Goal: Task Accomplishment & Management: Use online tool/utility

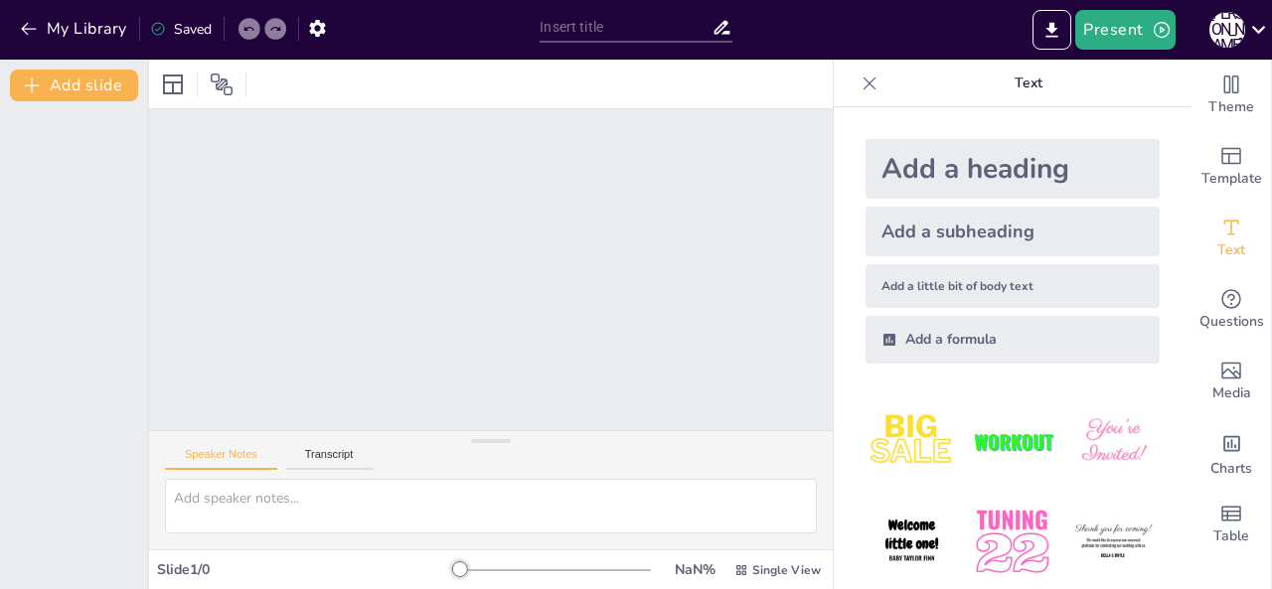
click at [994, 440] on img at bounding box center [1012, 442] width 92 height 92
click at [968, 164] on div "Add a heading" at bounding box center [1013, 169] width 294 height 60
drag, startPoint x: 443, startPoint y: 571, endPoint x: 525, endPoint y: 572, distance: 81.5
click at [525, 572] on div at bounding box center [555, 571] width 191 height 16
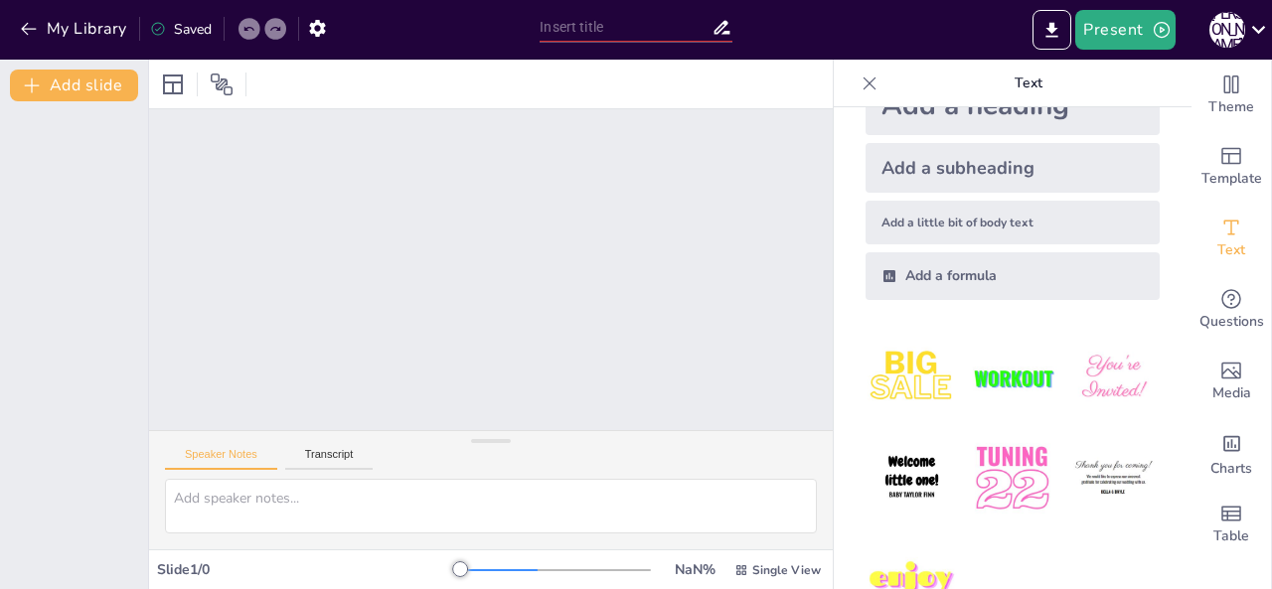
scroll to position [121, 0]
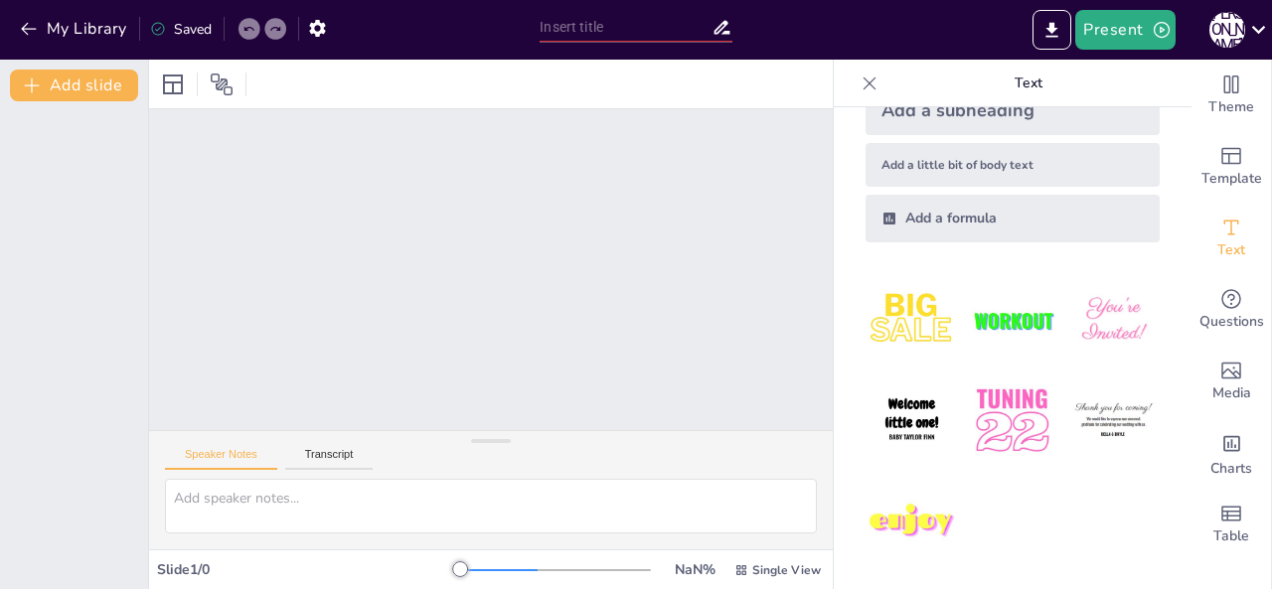
click at [875, 521] on img at bounding box center [912, 522] width 92 height 92
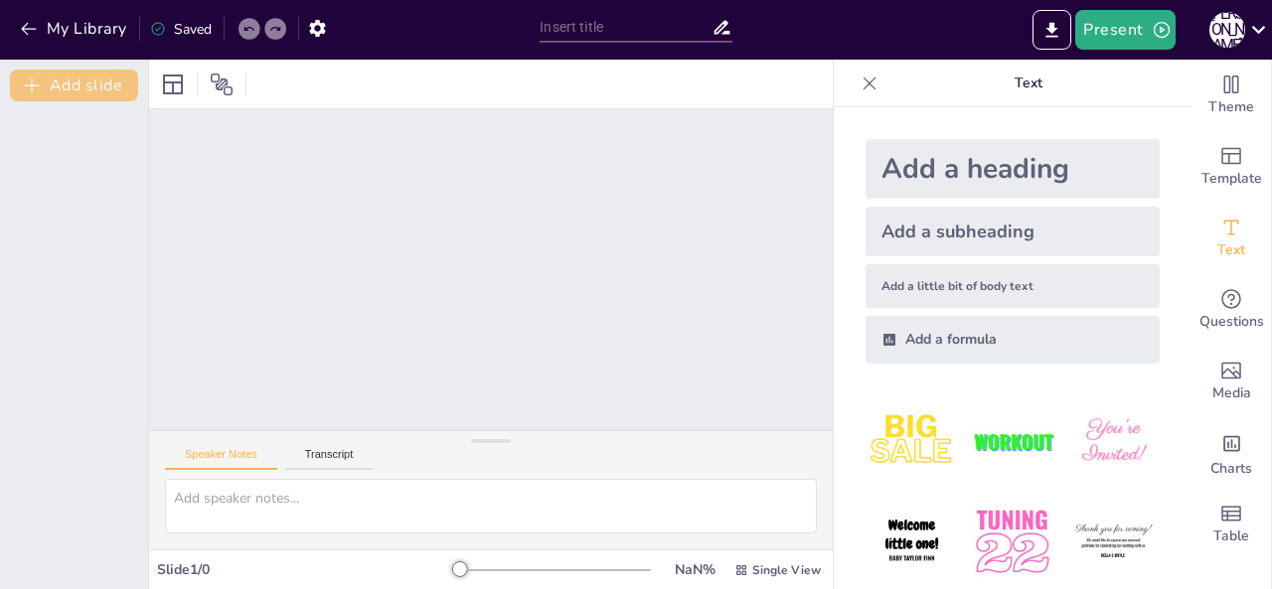
click at [72, 90] on button "Add slide" at bounding box center [74, 86] width 128 height 32
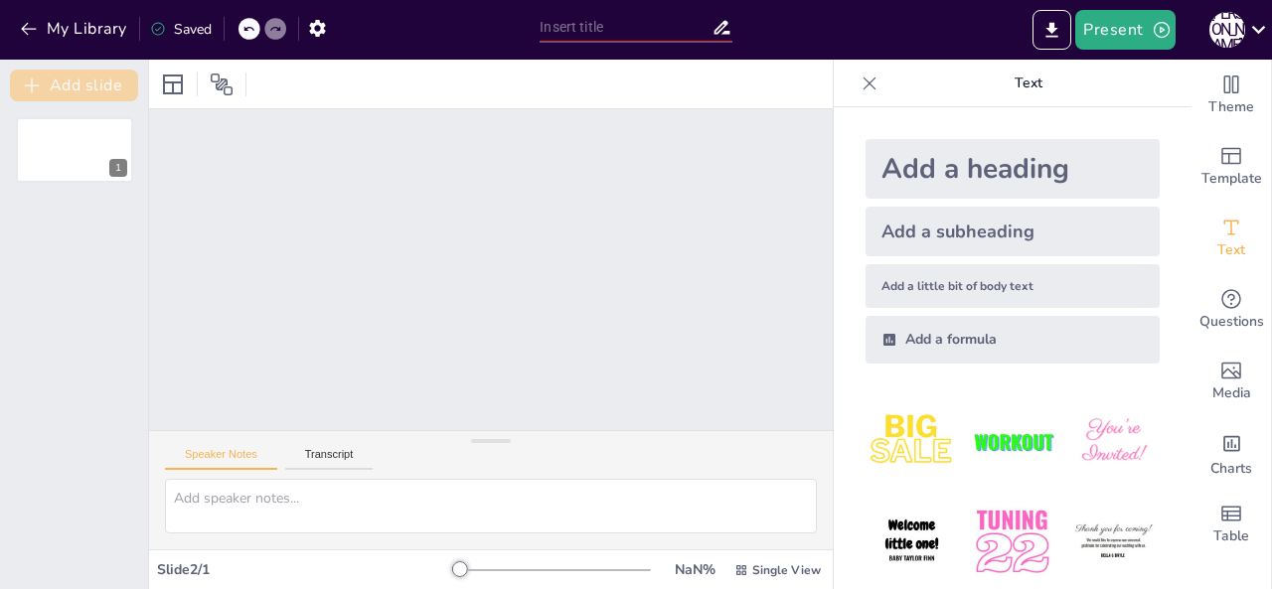
click at [109, 84] on button "Add slide" at bounding box center [74, 86] width 128 height 32
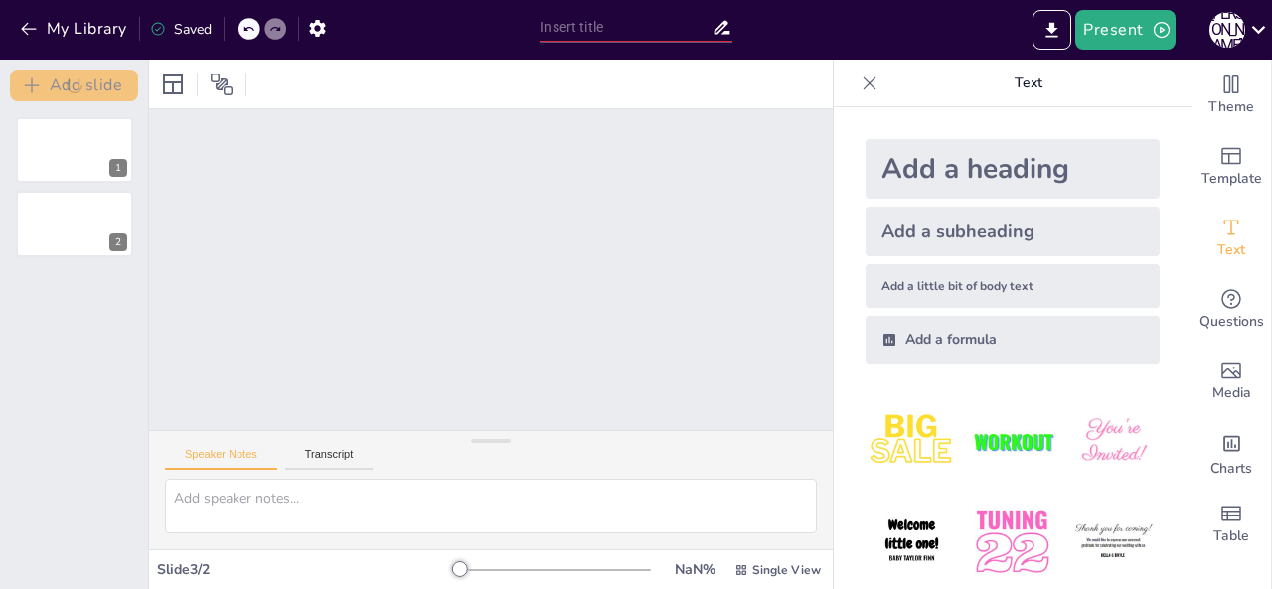
click at [109, 84] on button "Add slide" at bounding box center [74, 86] width 128 height 32
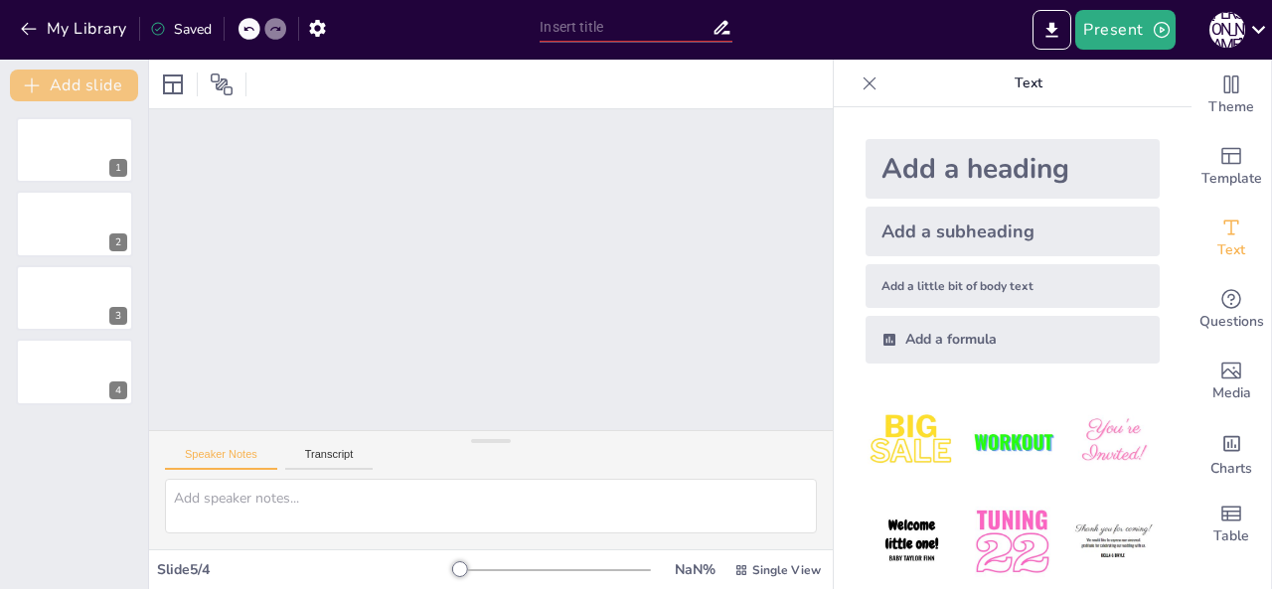
click at [109, 84] on button "Add slide" at bounding box center [74, 86] width 128 height 32
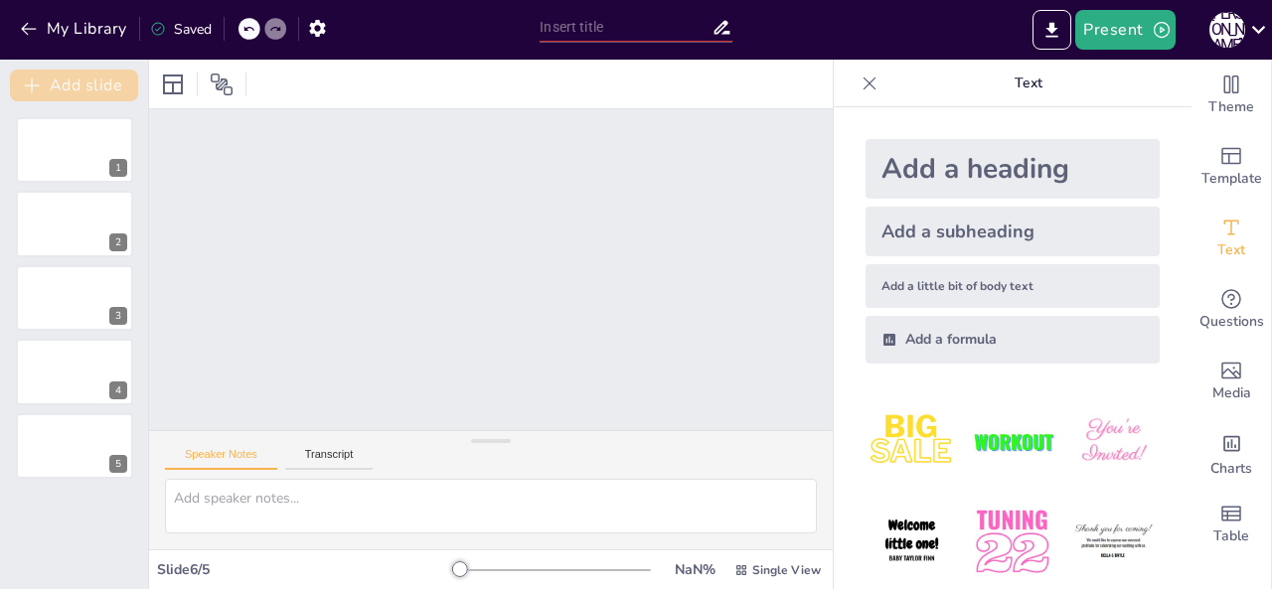
click at [109, 84] on button "Add slide" at bounding box center [74, 86] width 128 height 32
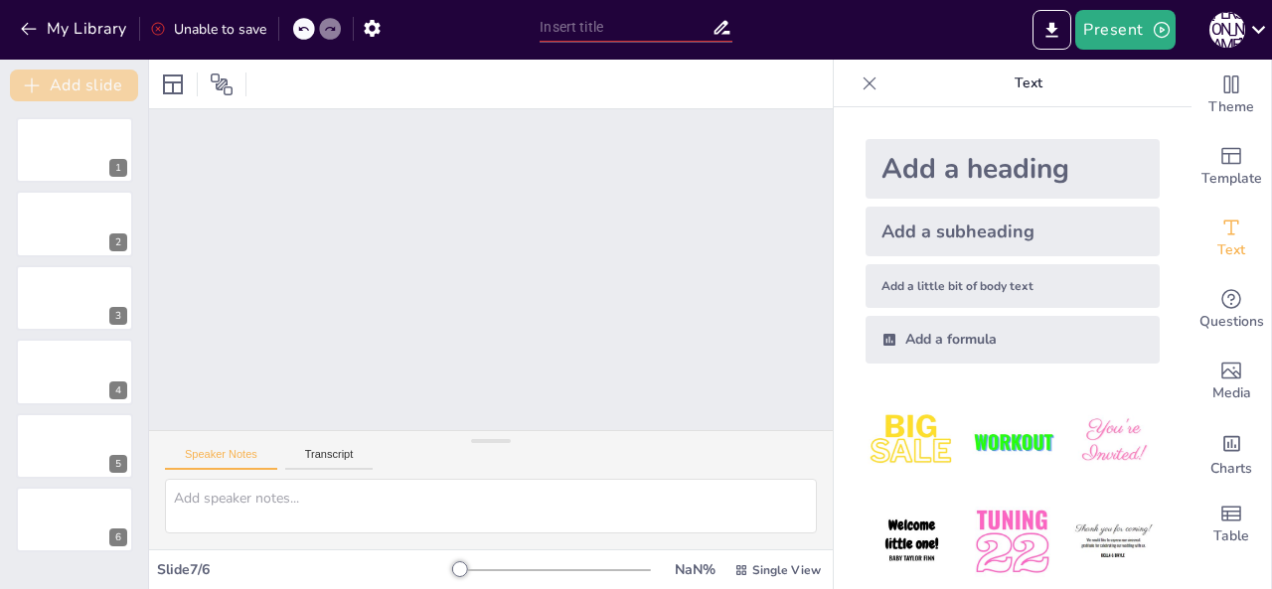
click at [109, 84] on button "Add slide" at bounding box center [74, 86] width 128 height 32
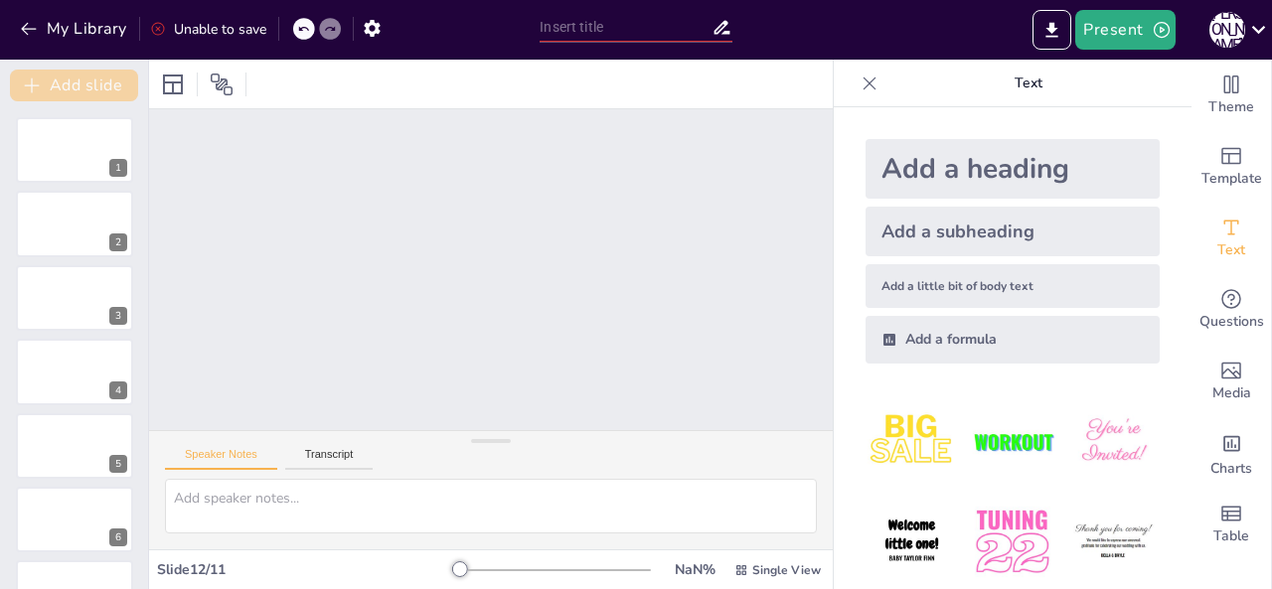
click at [109, 84] on button "Add slide" at bounding box center [74, 86] width 128 height 32
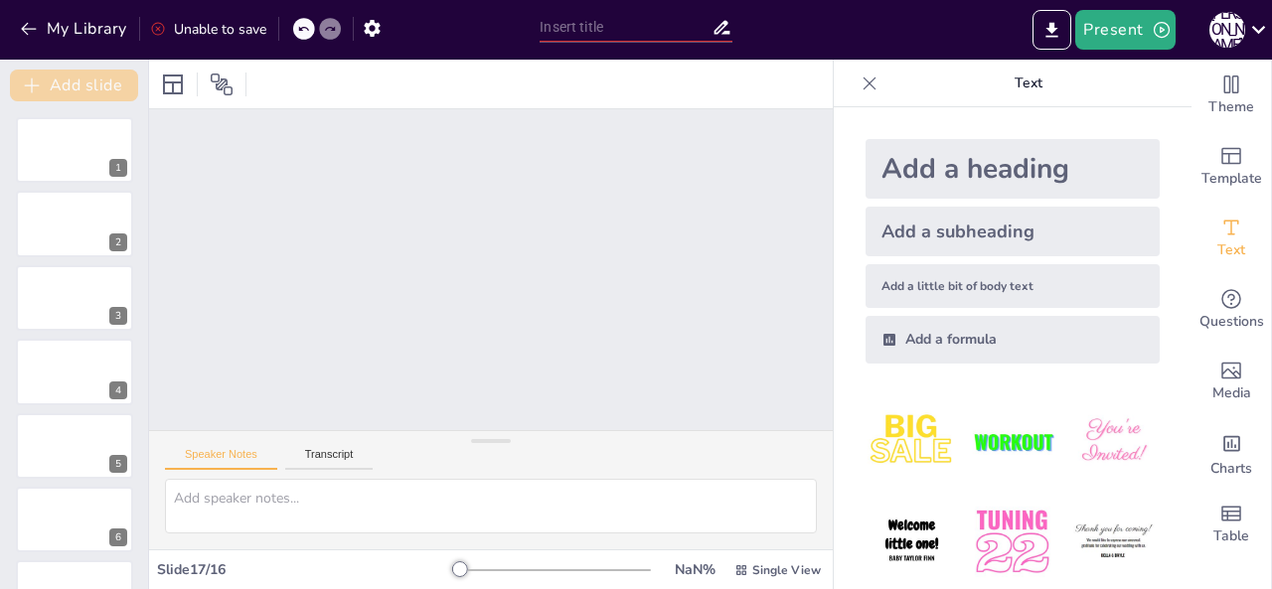
click at [109, 84] on button "Add slide" at bounding box center [74, 86] width 128 height 32
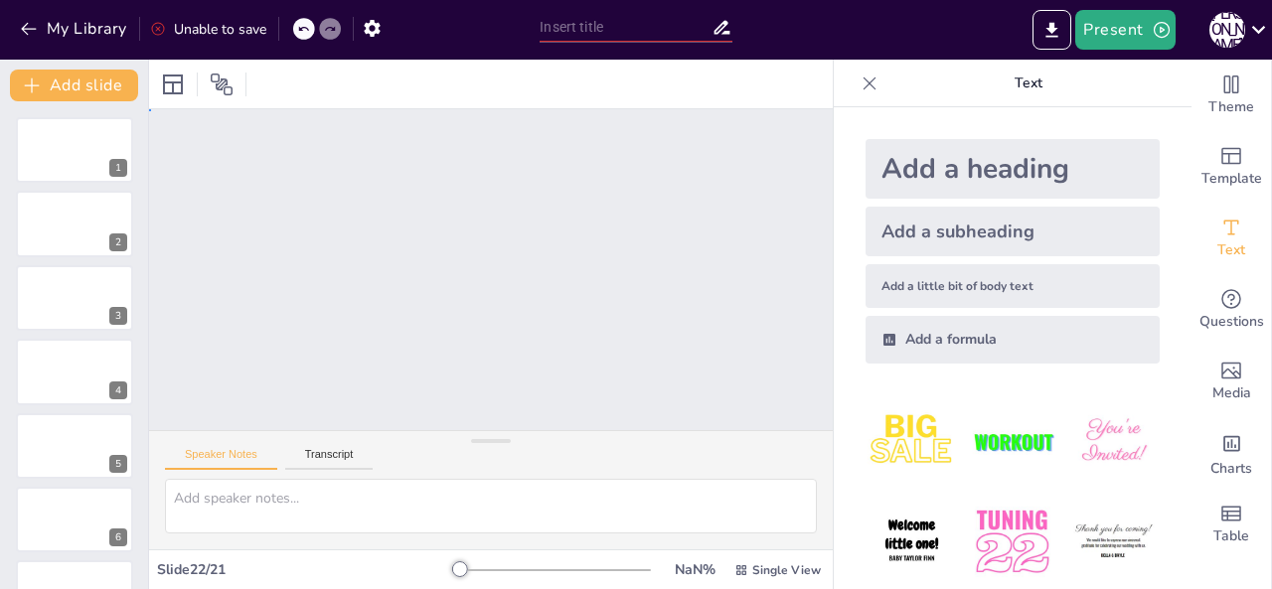
drag, startPoint x: 601, startPoint y: 369, endPoint x: 263, endPoint y: 329, distance: 340.3
click at [227, 76] on icon at bounding box center [222, 85] width 24 height 24
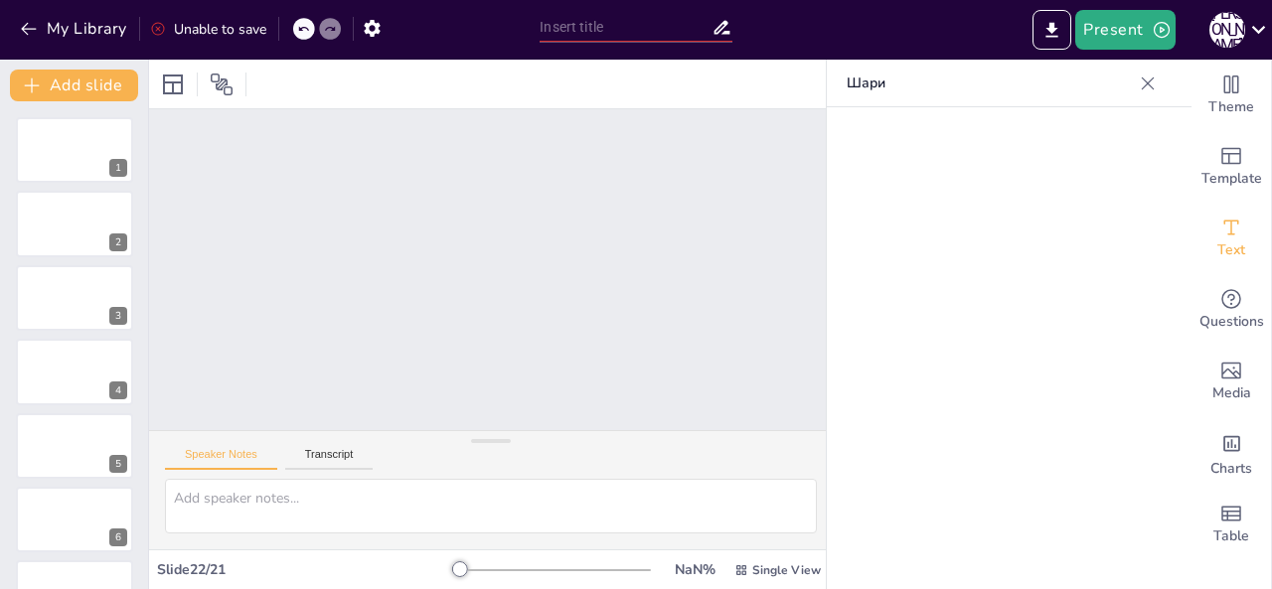
click at [1068, 253] on div at bounding box center [1005, 378] width 357 height 542
click at [70, 165] on div "1" at bounding box center [74, 150] width 119 height 68
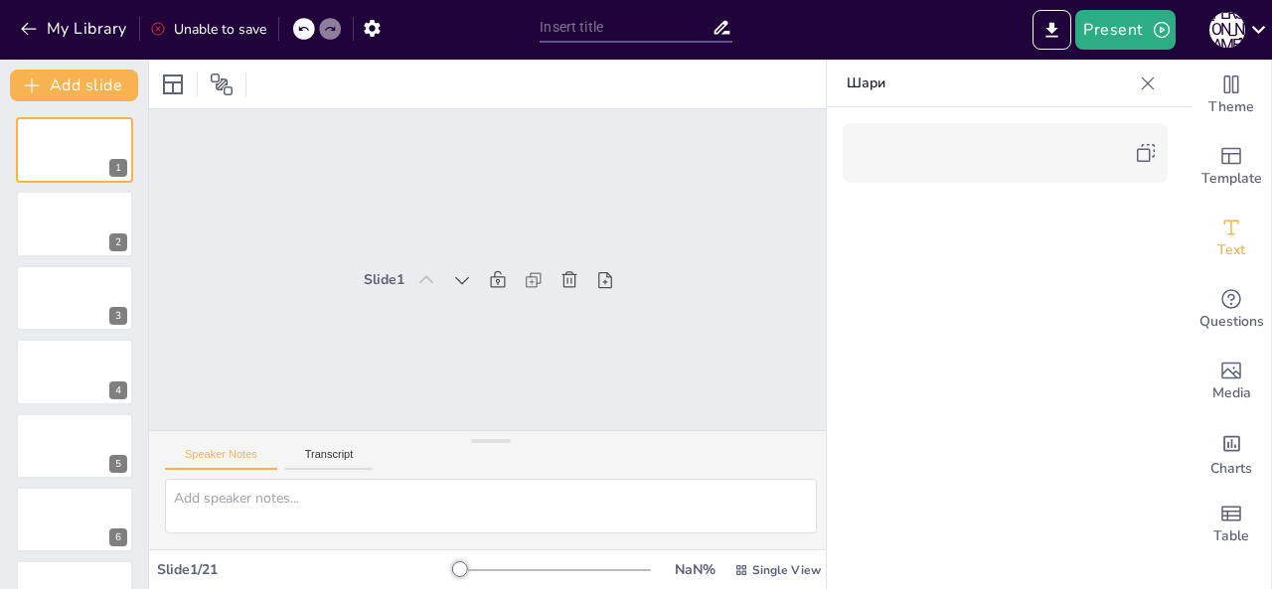
drag, startPoint x: 1147, startPoint y: 158, endPoint x: 1104, endPoint y: 179, distance: 47.6
click at [1146, 158] on icon at bounding box center [1146, 153] width 24 height 24
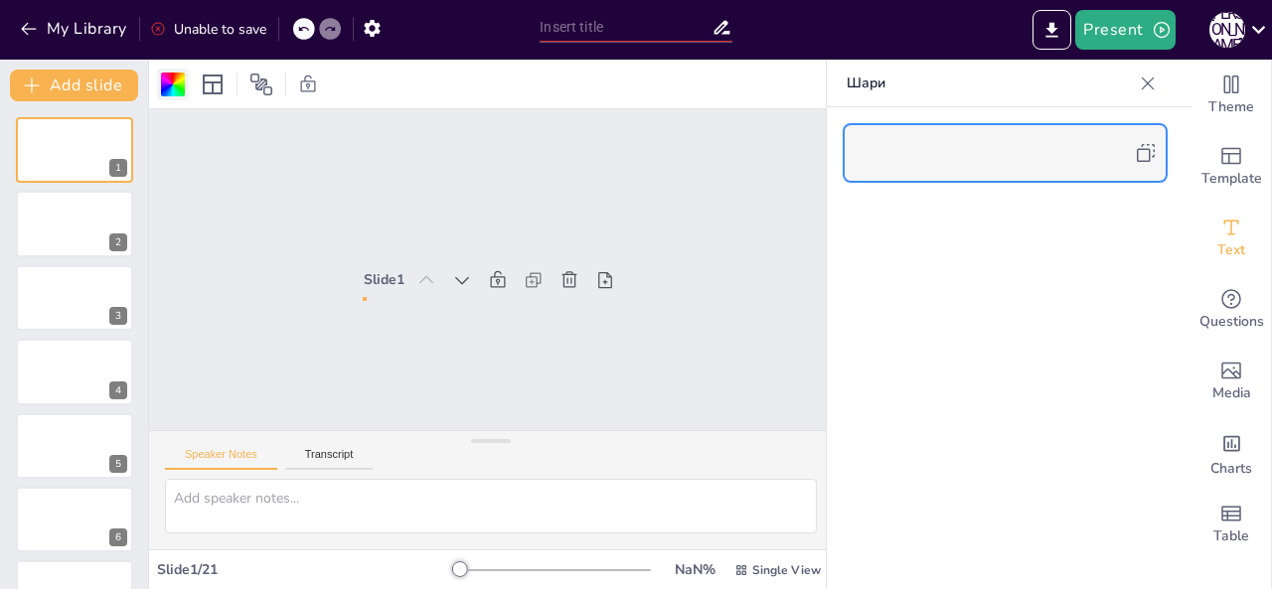
click at [182, 79] on div at bounding box center [173, 85] width 24 height 24
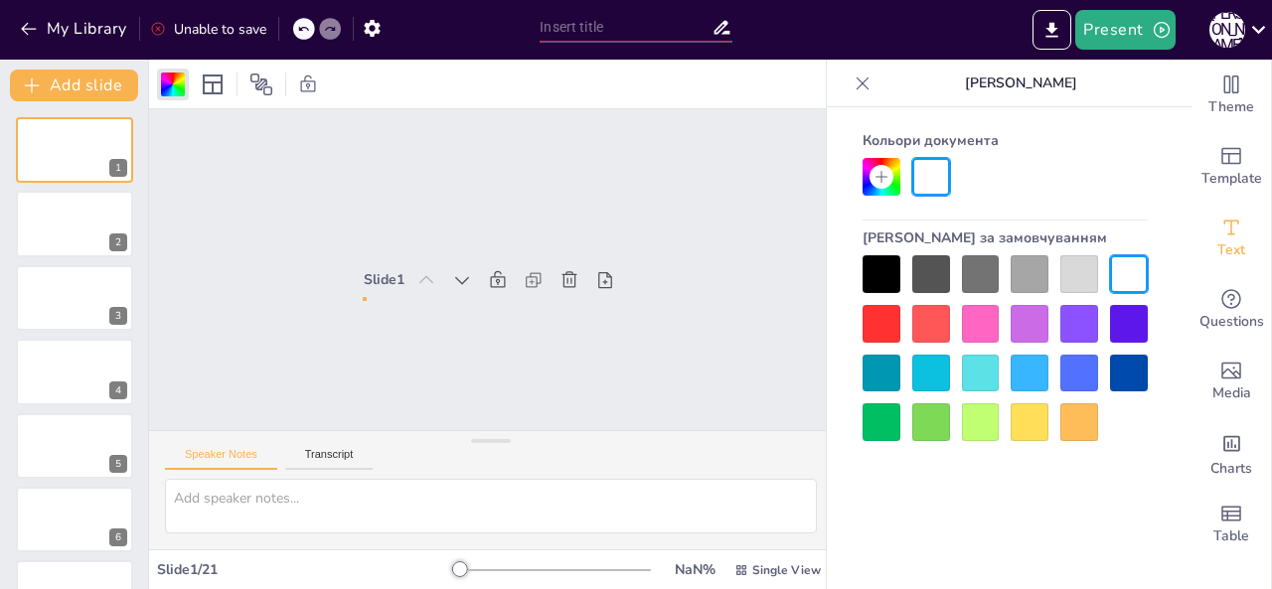
click at [988, 378] on div at bounding box center [981, 374] width 38 height 38
click at [945, 183] on div at bounding box center [931, 177] width 38 height 38
click at [211, 88] on icon at bounding box center [213, 85] width 24 height 24
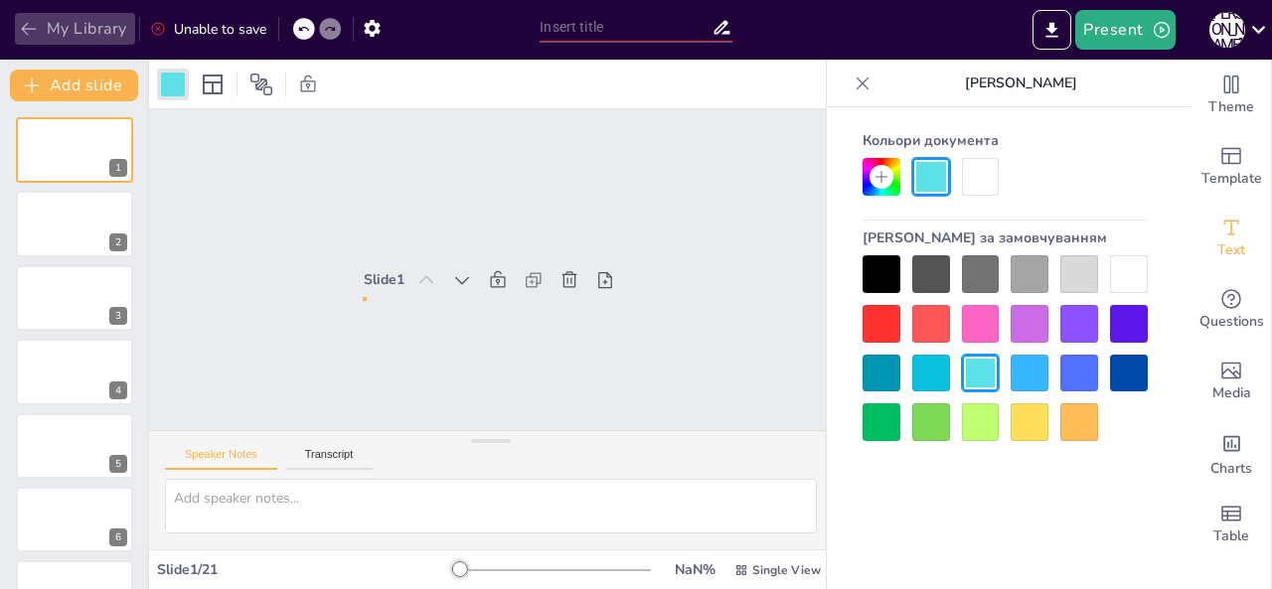
click at [98, 27] on button "My Library" at bounding box center [75, 29] width 120 height 32
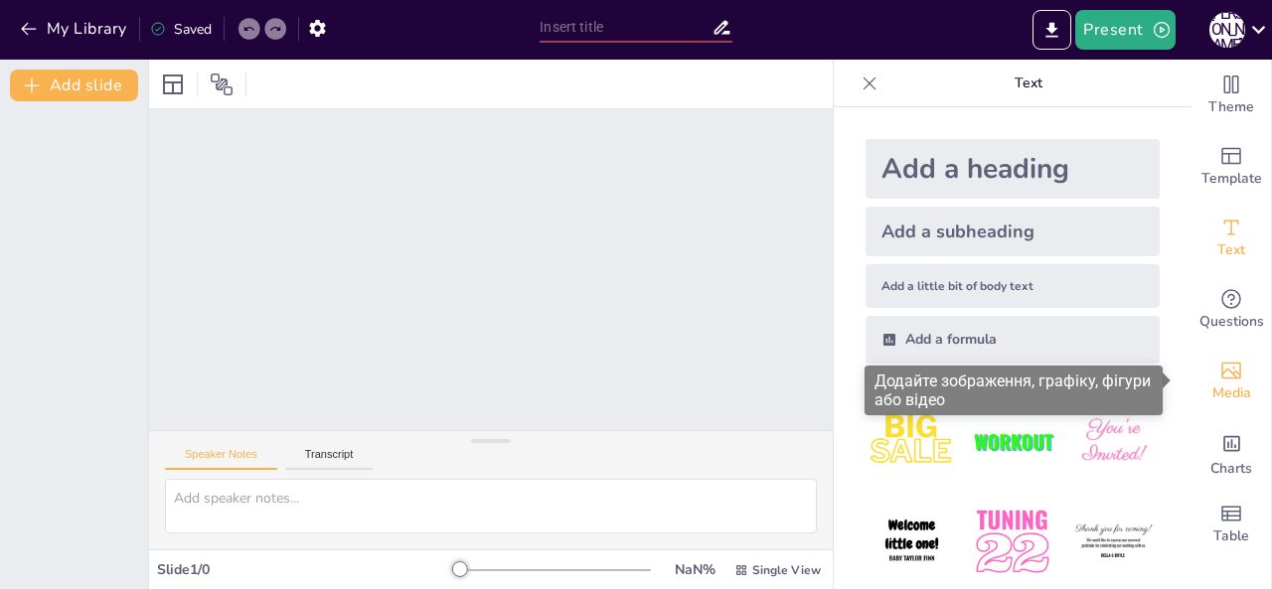
click at [1220, 370] on icon "Add images, graphics, shapes or video" at bounding box center [1232, 371] width 24 height 24
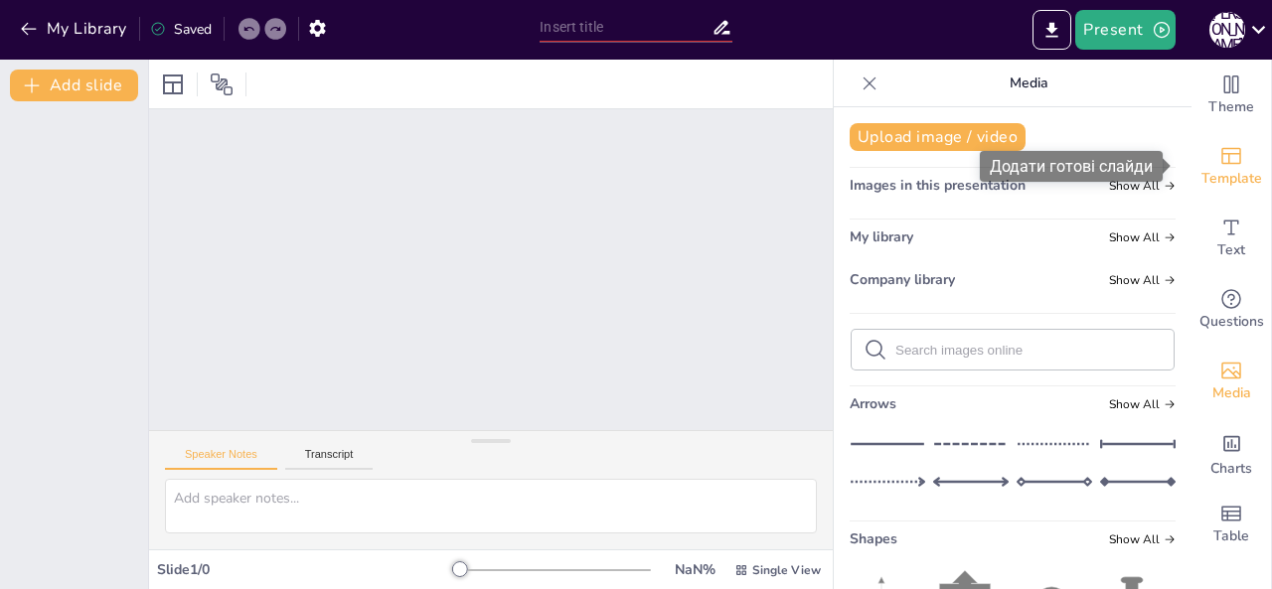
click at [1204, 157] on div "Template" at bounding box center [1232, 167] width 80 height 72
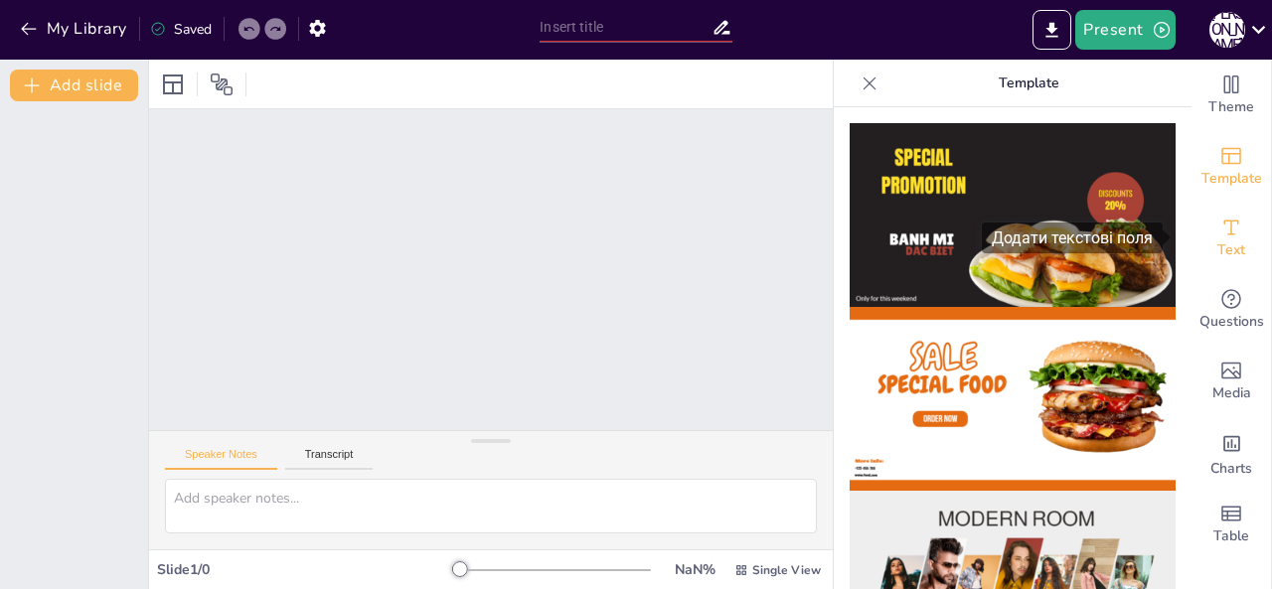
click at [1246, 240] on div "Text" at bounding box center [1232, 239] width 80 height 72
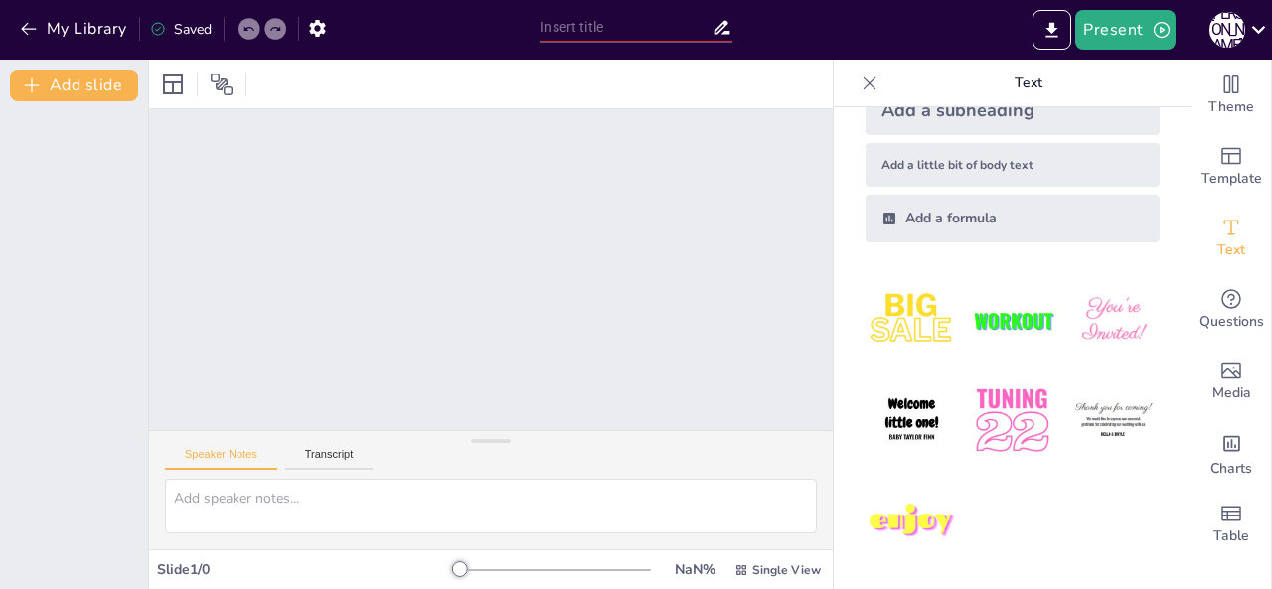
scroll to position [121, 0]
click at [1071, 331] on img at bounding box center [1114, 320] width 92 height 92
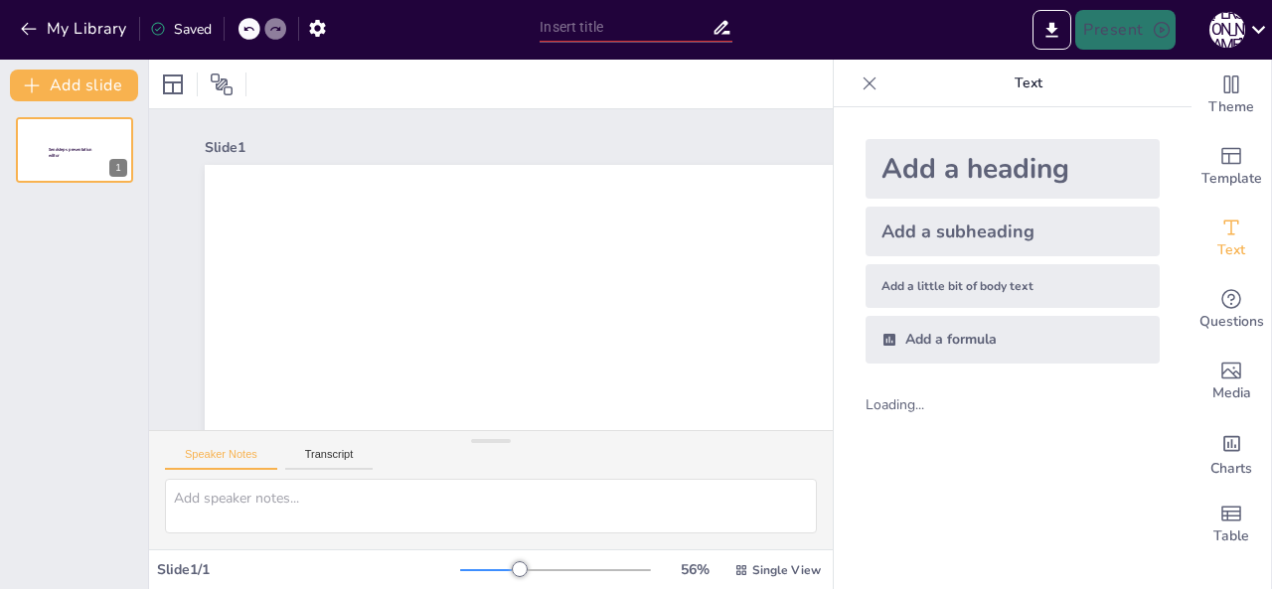
scroll to position [0, 0]
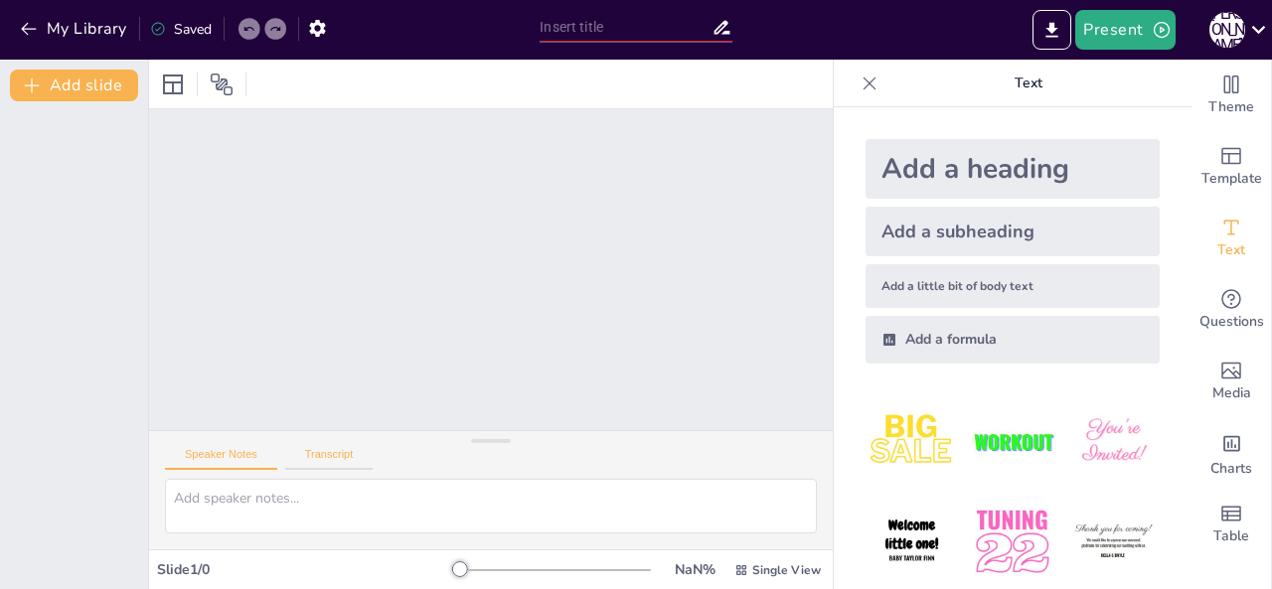
click at [334, 456] on button "Transcript" at bounding box center [329, 459] width 88 height 22
click at [211, 456] on button "Speaker Notes" at bounding box center [221, 459] width 112 height 22
click at [94, 29] on button "My Library" at bounding box center [75, 29] width 120 height 32
